Goal: Transaction & Acquisition: Book appointment/travel/reservation

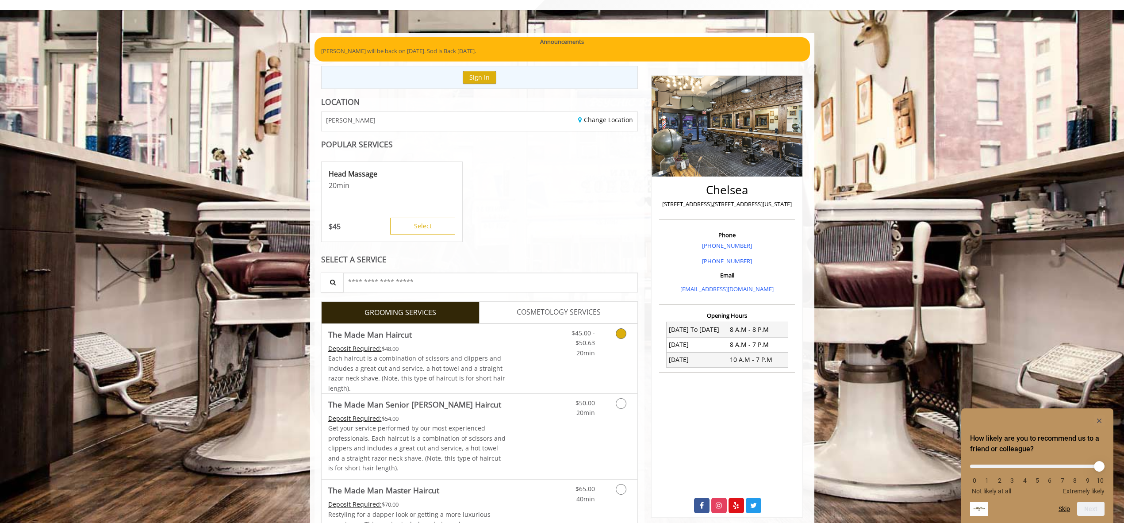
scroll to position [45, 0]
click at [621, 334] on icon "Grooming services" at bounding box center [621, 333] width 11 height 11
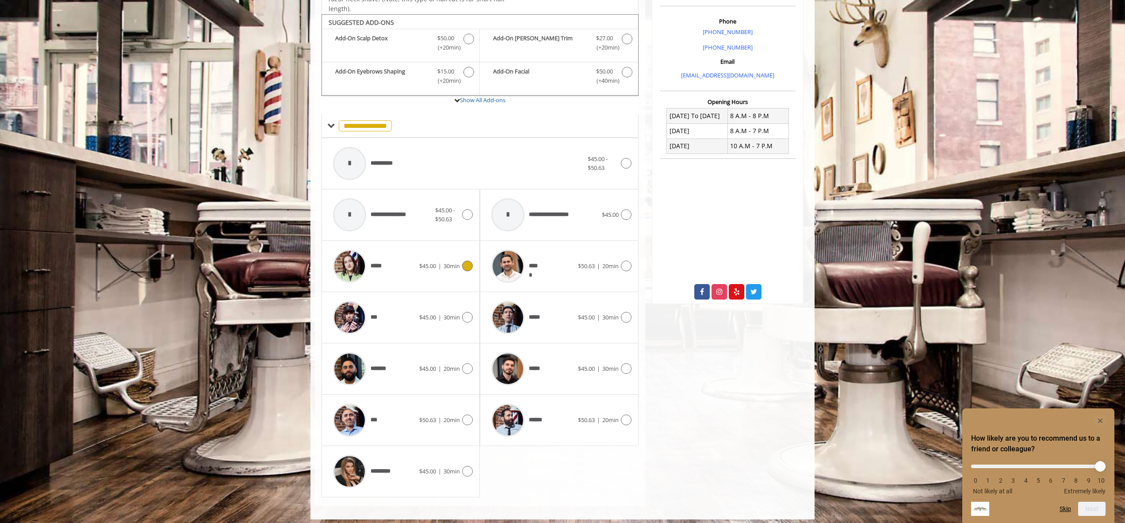
scroll to position [264, 0]
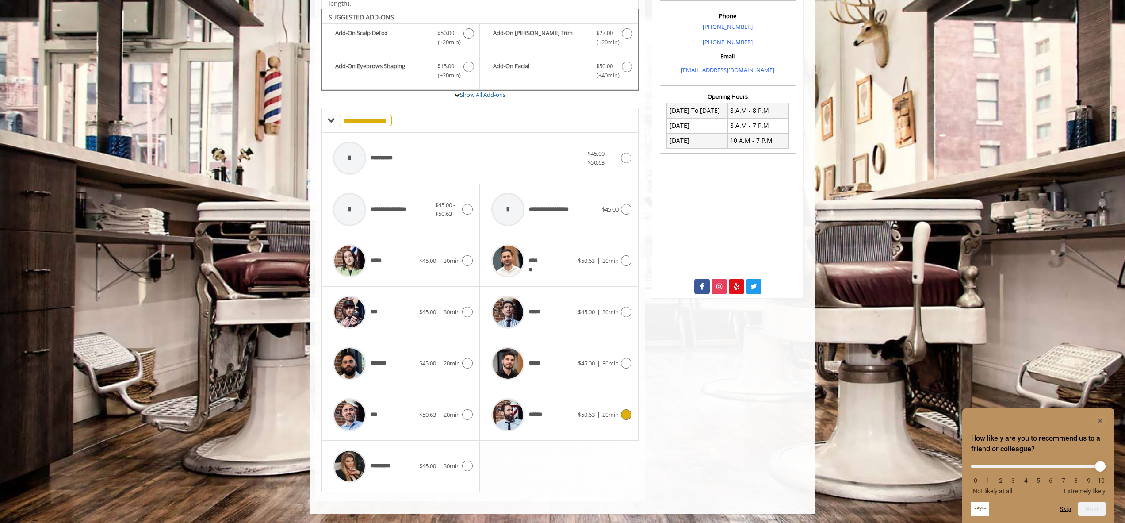
click at [625, 414] on icon at bounding box center [626, 414] width 11 height 11
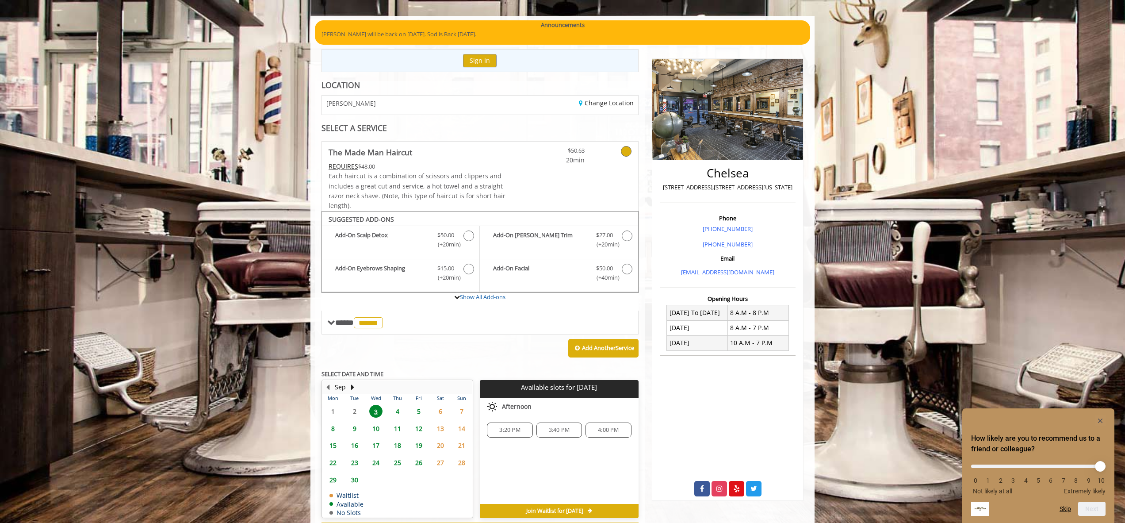
scroll to position [100, 0]
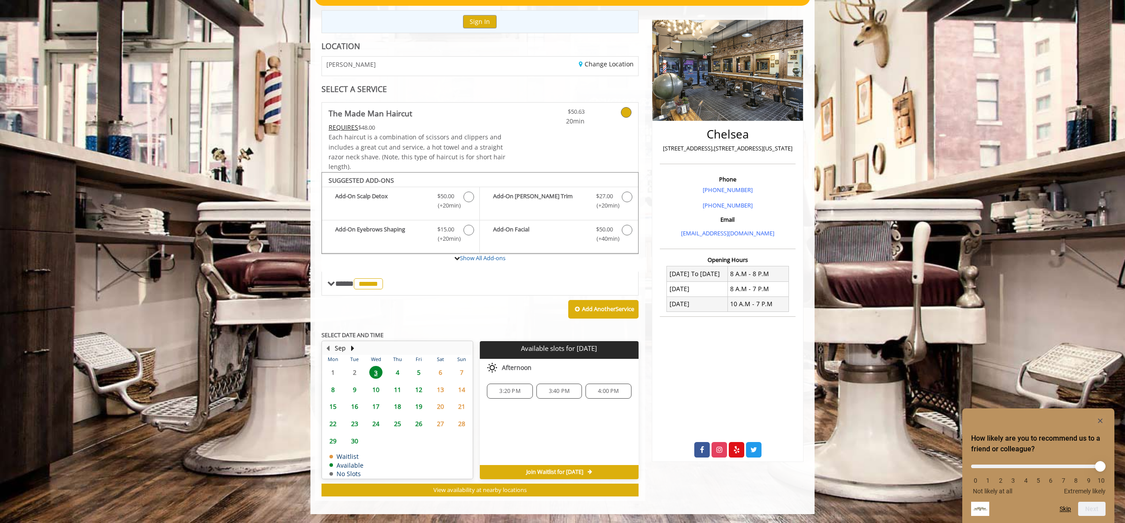
click at [611, 392] on span "4:00 PM" at bounding box center [608, 391] width 21 height 7
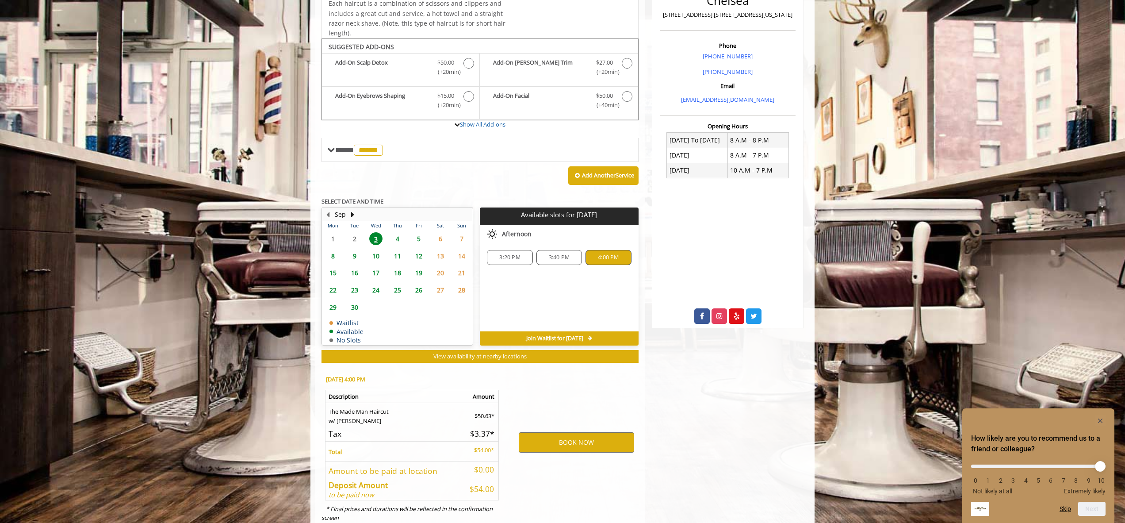
scroll to position [260, 0]
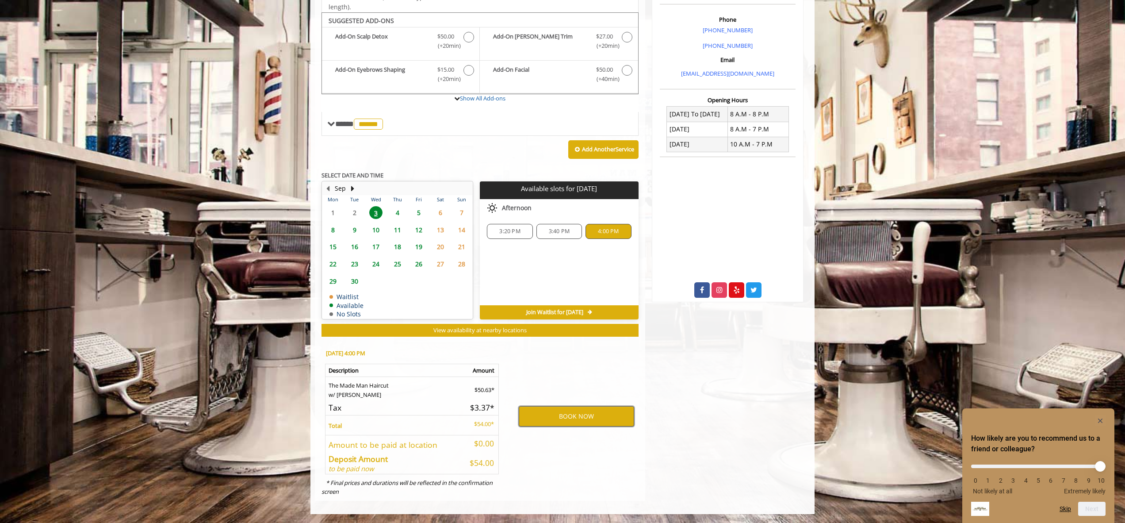
click at [581, 418] on button "BOOK NOW" at bounding box center [576, 416] width 115 height 20
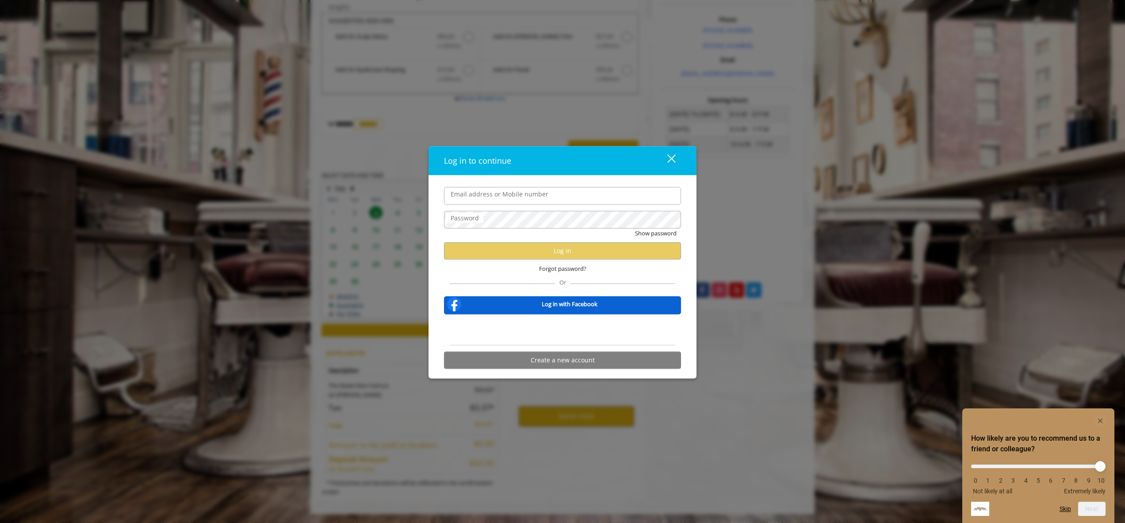
type input "**********"
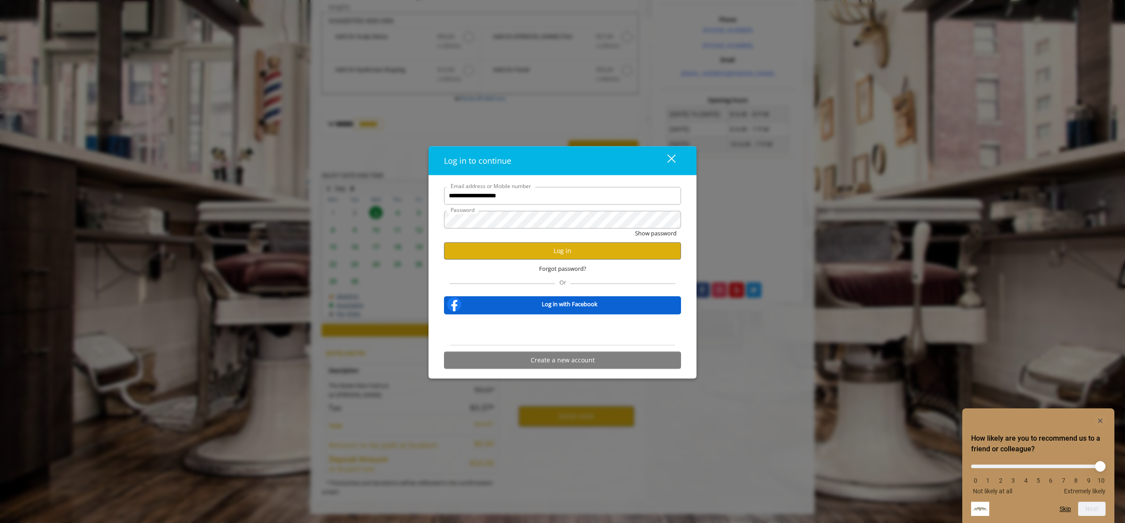
scroll to position [0, 0]
click at [560, 253] on button "Log in" at bounding box center [562, 250] width 237 height 17
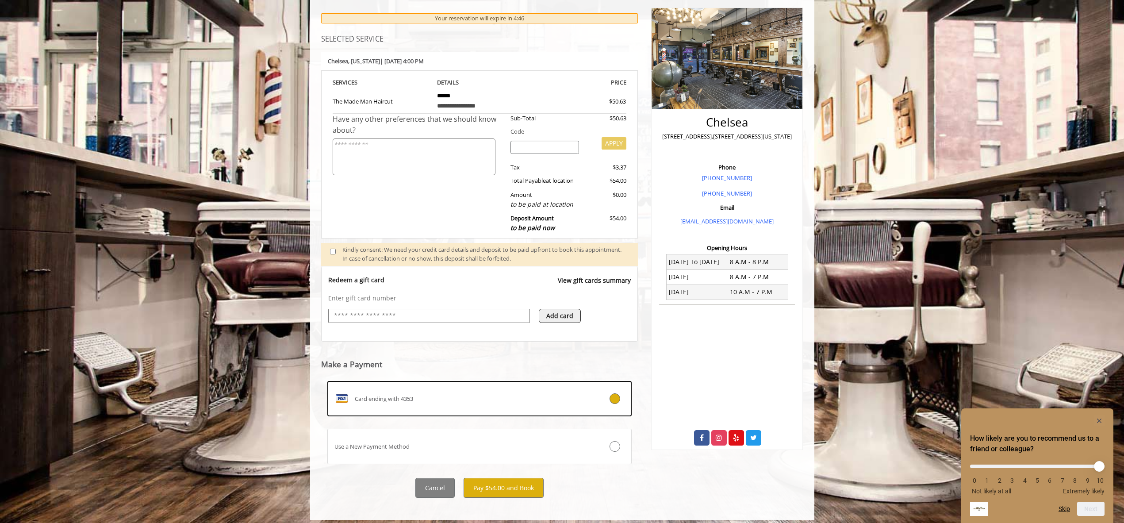
scroll to position [118, 0]
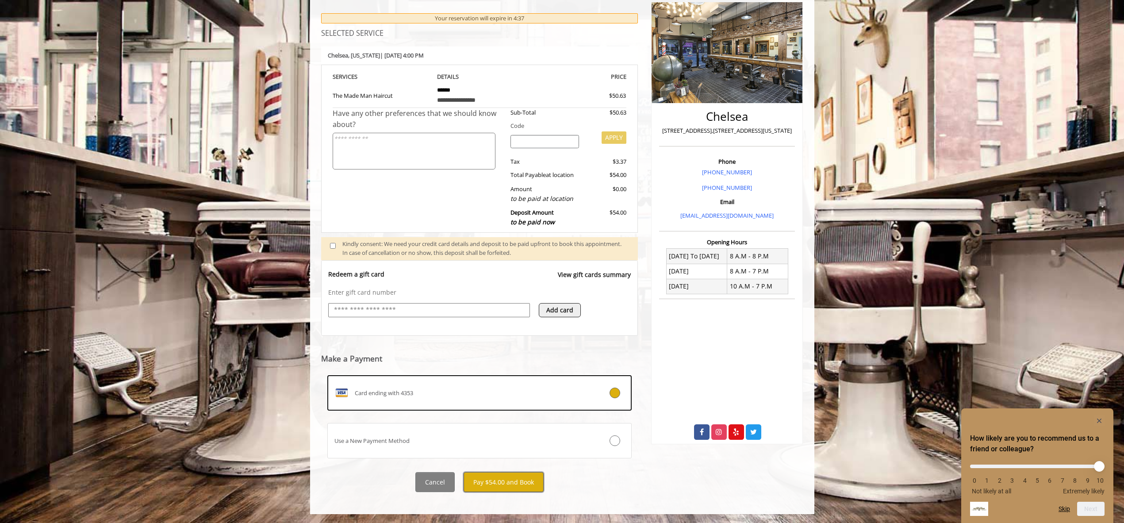
click at [496, 485] on button "Pay $54.00 and Book" at bounding box center [504, 482] width 80 height 20
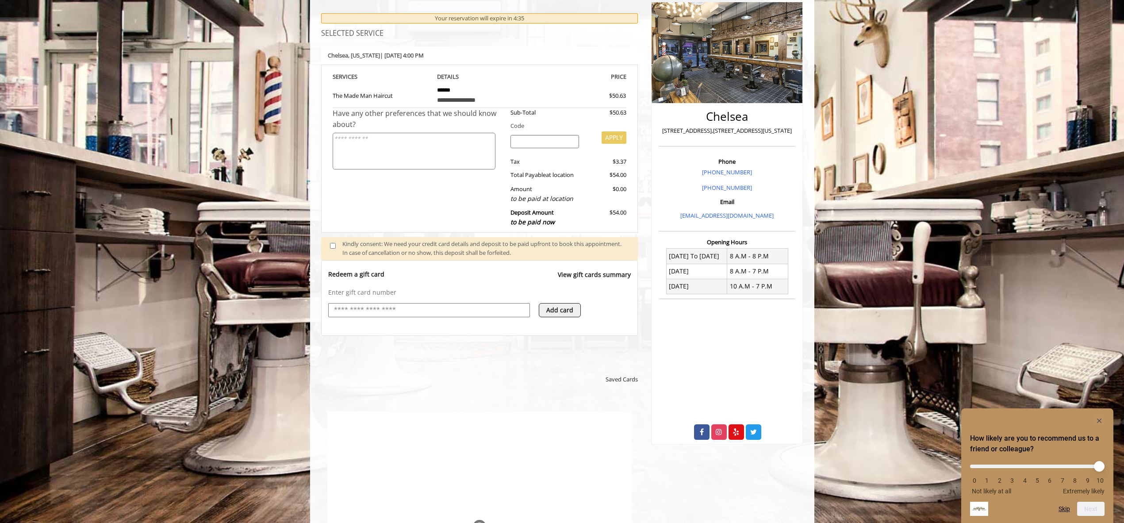
scroll to position [0, 0]
